Goal: Task Accomplishment & Management: Use online tool/utility

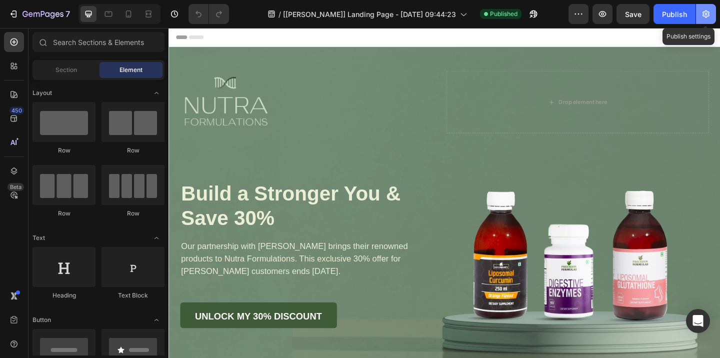
click at [713, 17] on button "button" at bounding box center [706, 14] width 20 height 20
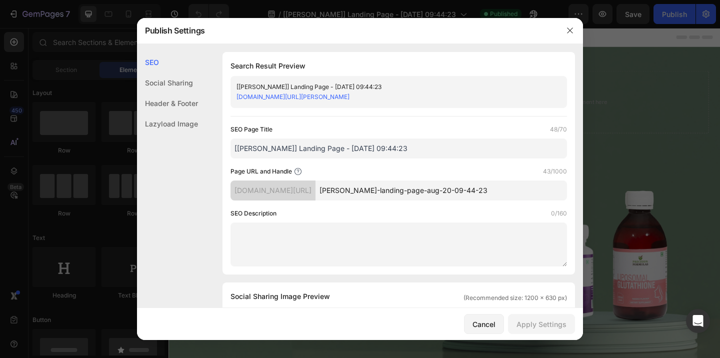
click at [465, 157] on input "[Annie GemPages] Landing Page - Aug 20, 09:44:23" at bounding box center [399, 149] width 337 height 20
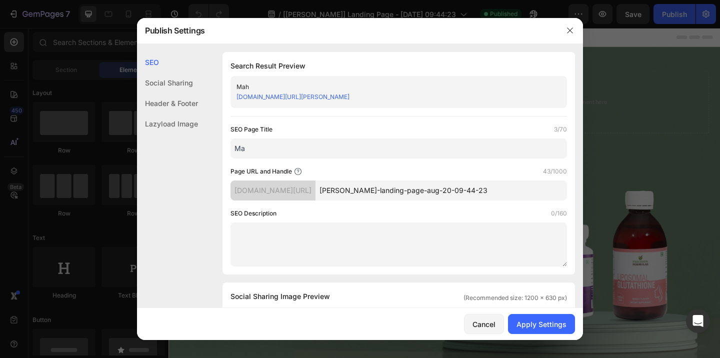
type input "M"
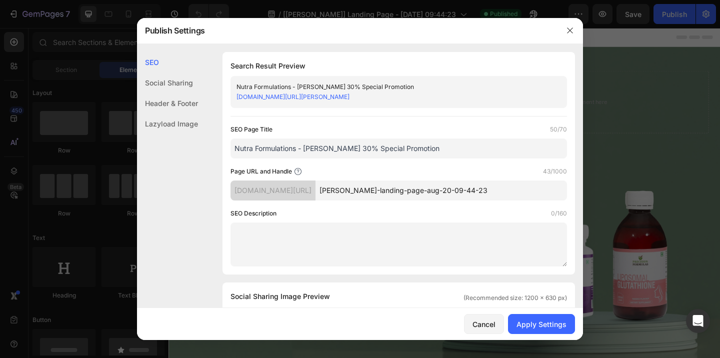
type input "Nutra Formulations - Mahoney 30% Special Promotion"
click at [483, 194] on input "annie-gempages-landing-page-aug-20-09-44-23" at bounding box center [442, 191] width 252 height 20
click at [425, 151] on input "Nutra Formulations - Mahoney 30% Special Promotion" at bounding box center [399, 149] width 337 height 20
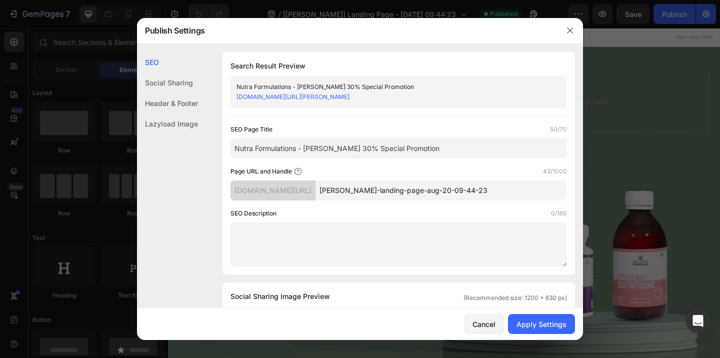
click at [482, 191] on input "annie-gempages-landing-page-aug-20-09-44-23" at bounding box center [442, 191] width 252 height 20
paste input "Nutra Formulations - Mahoney 30% Special Promotion"
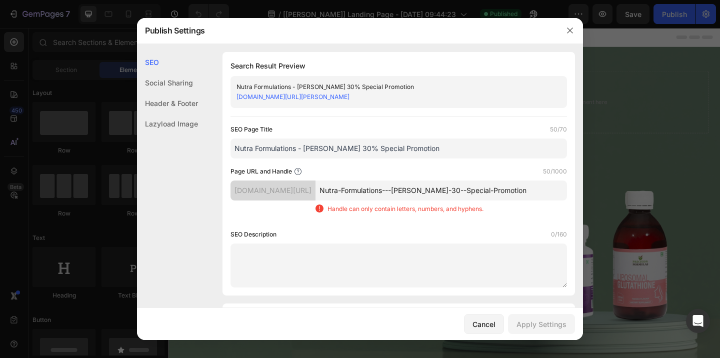
click at [454, 190] on input "Nutra-Formulations---Mahoney-30--Special-Promotion" at bounding box center [442, 191] width 252 height 20
click at [495, 190] on input "Nutra-Formulations-Mahoney-30--Special-Promotion" at bounding box center [442, 191] width 252 height 20
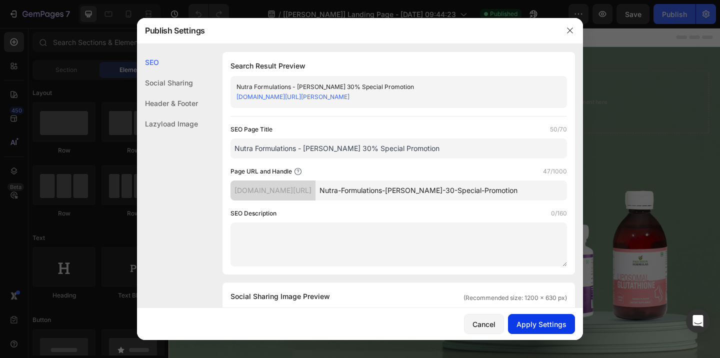
type input "Nutra-Formulations-Mahoney-30-Special-Promotion"
click at [533, 323] on div "Apply Settings" at bounding box center [542, 324] width 50 height 11
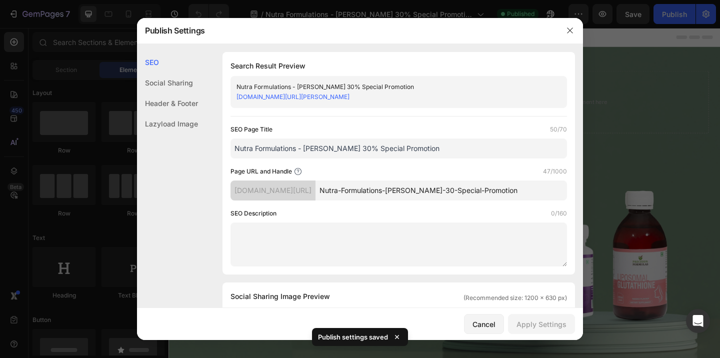
click at [633, 147] on div at bounding box center [360, 179] width 720 height 358
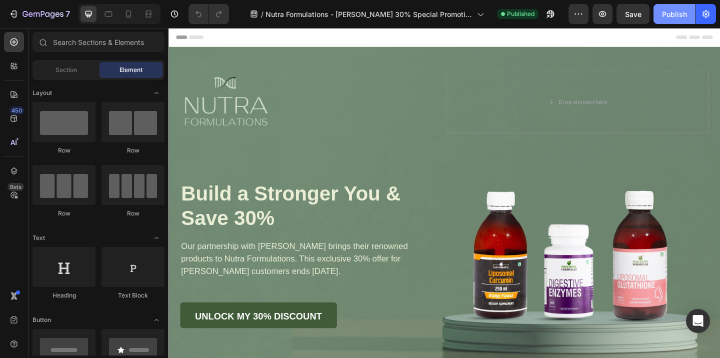
click at [668, 13] on div "Publish" at bounding box center [674, 14] width 25 height 11
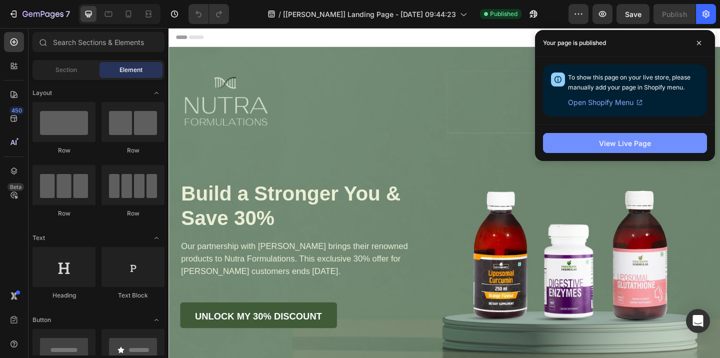
click at [655, 151] on button "View Live Page" at bounding box center [625, 143] width 164 height 20
